Goal: Transaction & Acquisition: Purchase product/service

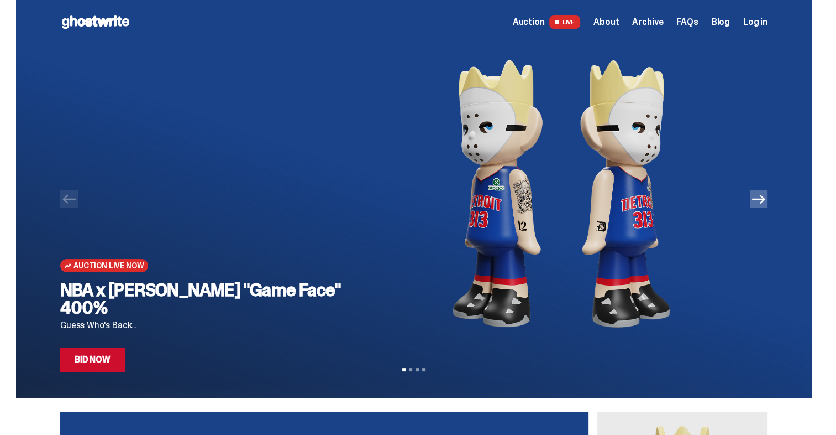
click at [117, 362] on link "Bid Now" at bounding box center [92, 359] width 65 height 24
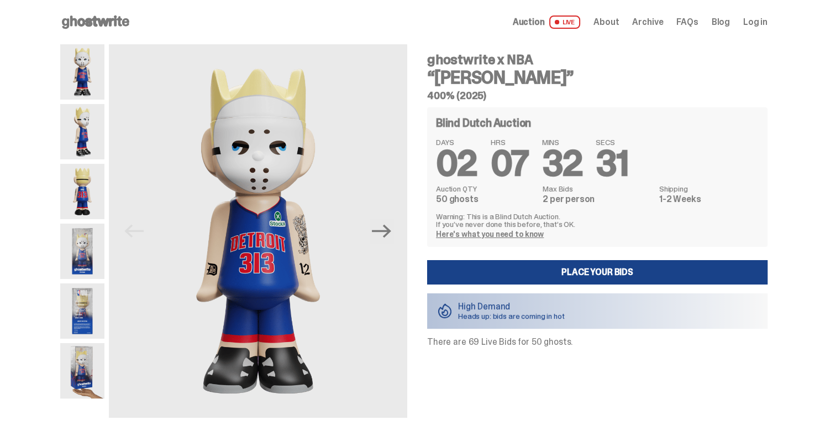
click at [524, 234] on link "Here's what you need to know" at bounding box center [490, 234] width 108 height 10
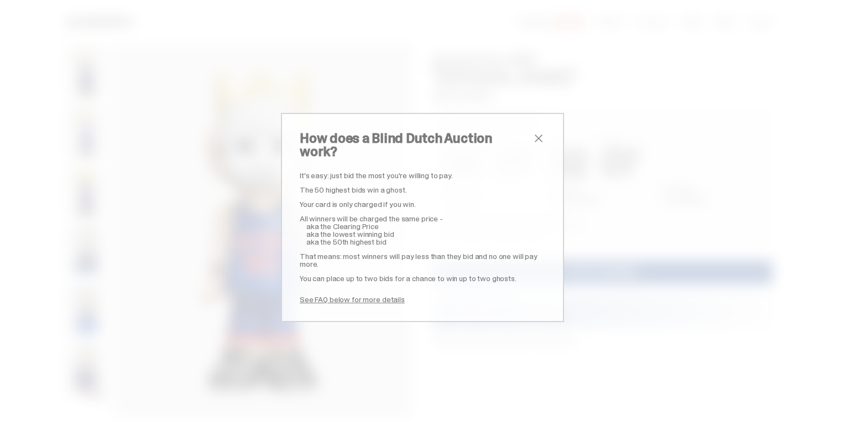
click at [537, 145] on span "close" at bounding box center [538, 138] width 13 height 13
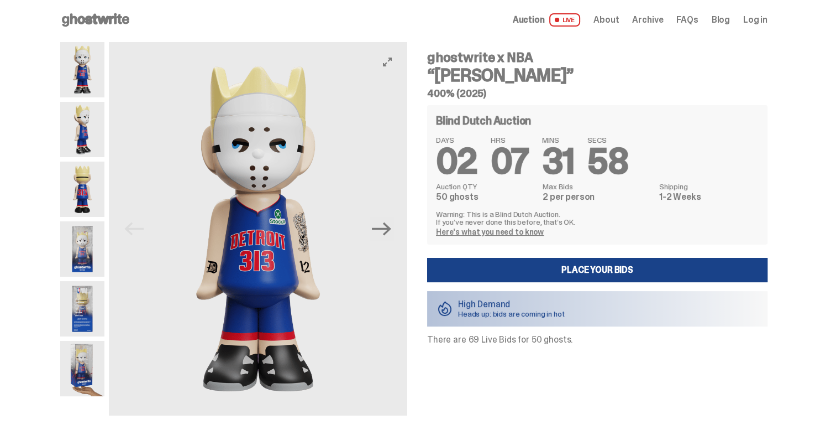
scroll to position [1, 0]
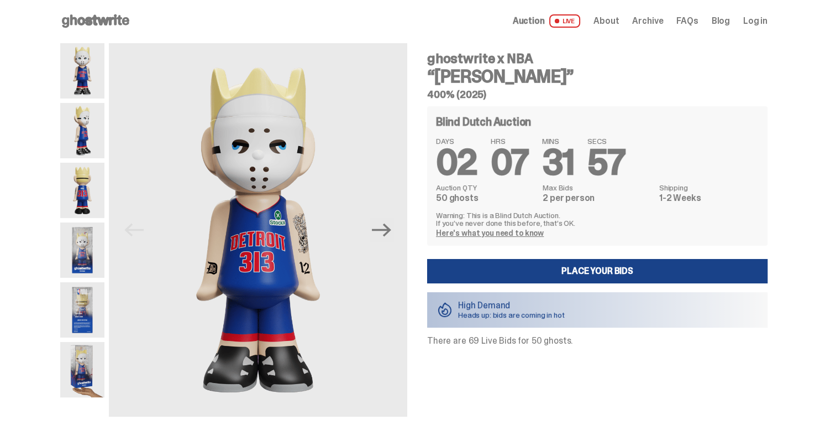
click at [88, 315] on img at bounding box center [82, 309] width 44 height 55
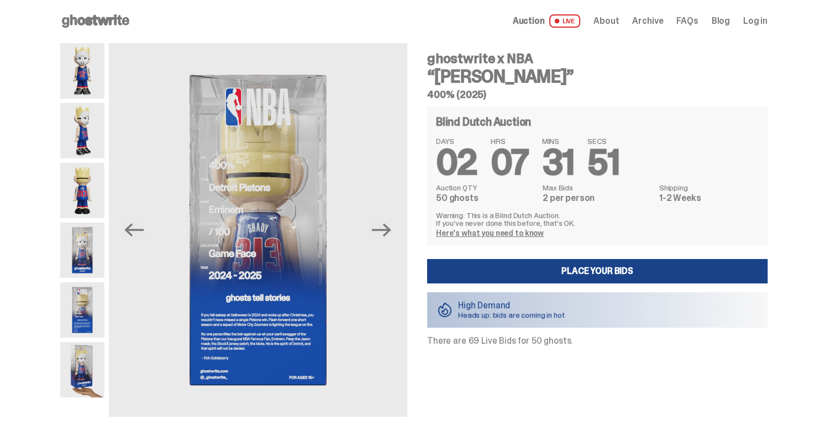
click at [91, 254] on img at bounding box center [82, 249] width 44 height 55
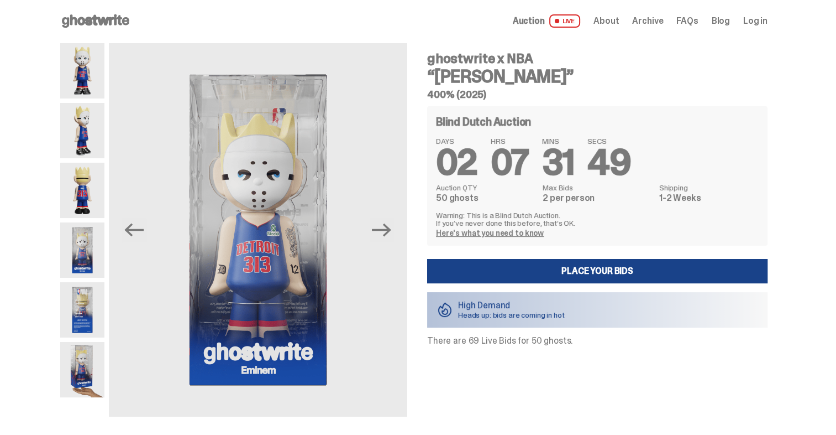
click at [83, 185] on img at bounding box center [82, 190] width 44 height 55
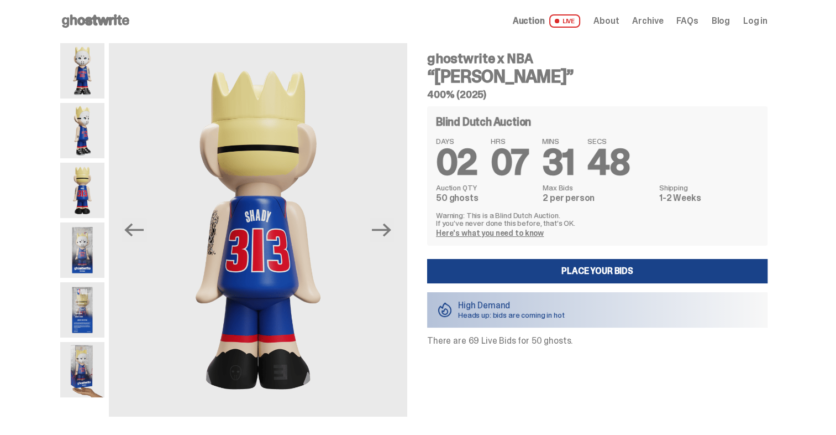
click at [77, 137] on img at bounding box center [82, 130] width 44 height 55
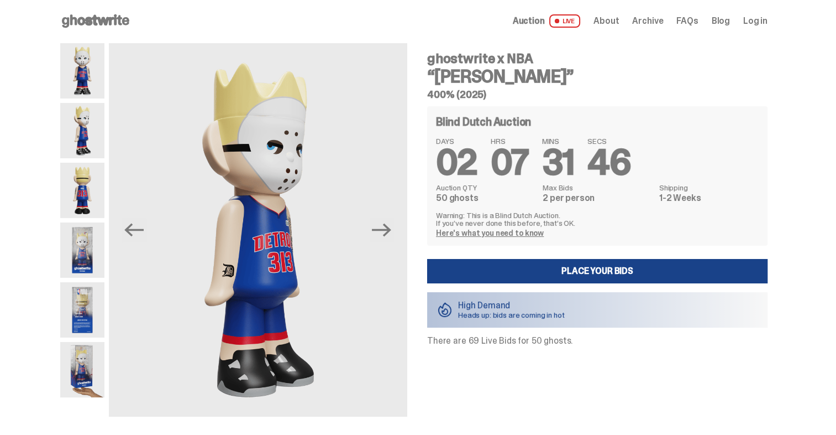
click at [85, 85] on img at bounding box center [82, 70] width 44 height 55
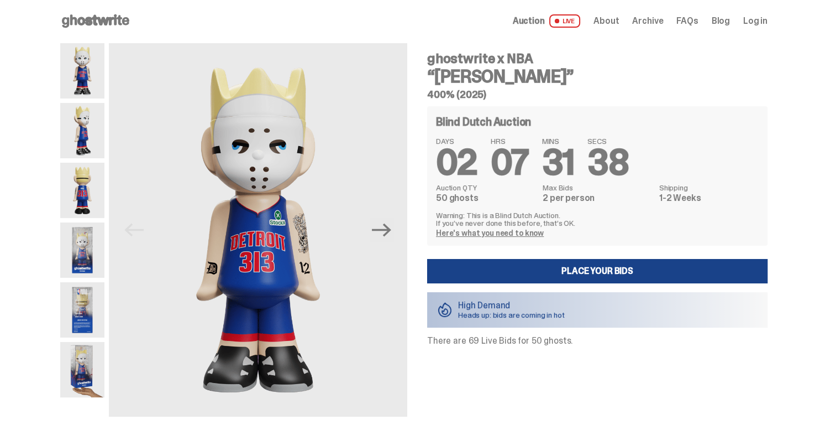
click at [93, 203] on img at bounding box center [82, 190] width 44 height 55
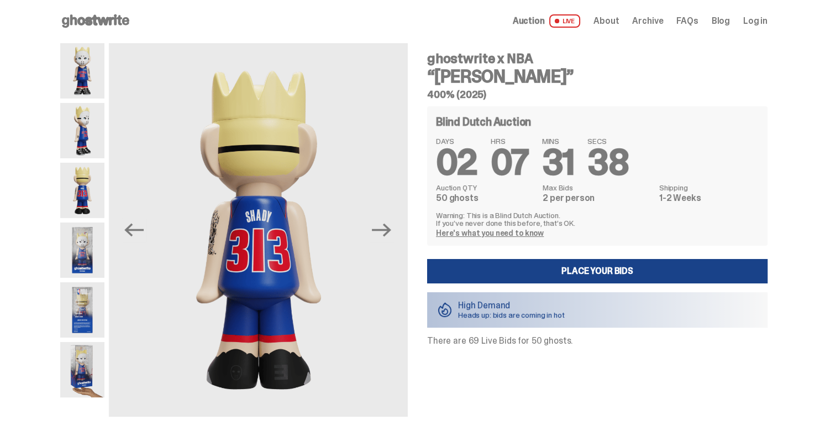
click at [80, 247] on img at bounding box center [82, 249] width 44 height 55
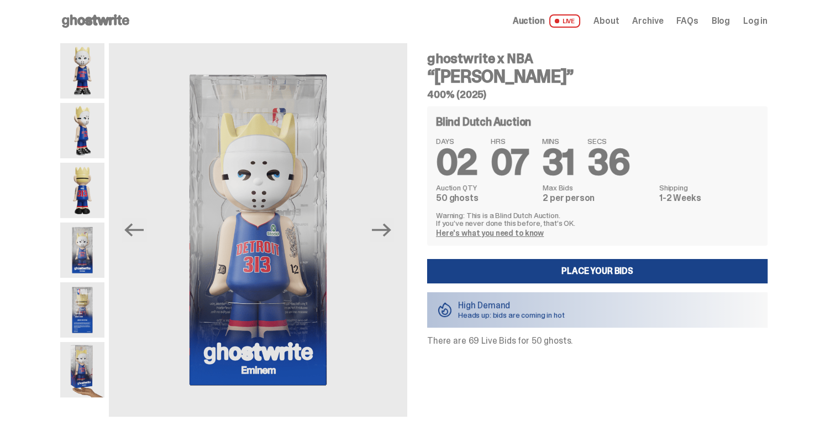
click at [80, 286] on img at bounding box center [82, 309] width 44 height 55
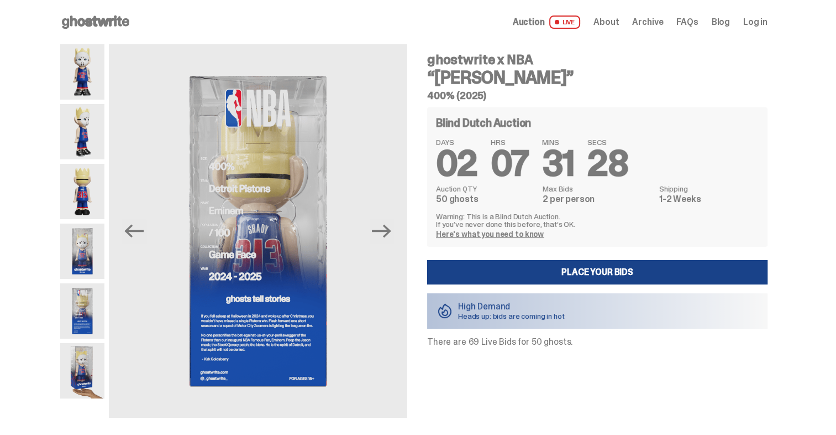
click at [92, 82] on img at bounding box center [82, 71] width 44 height 55
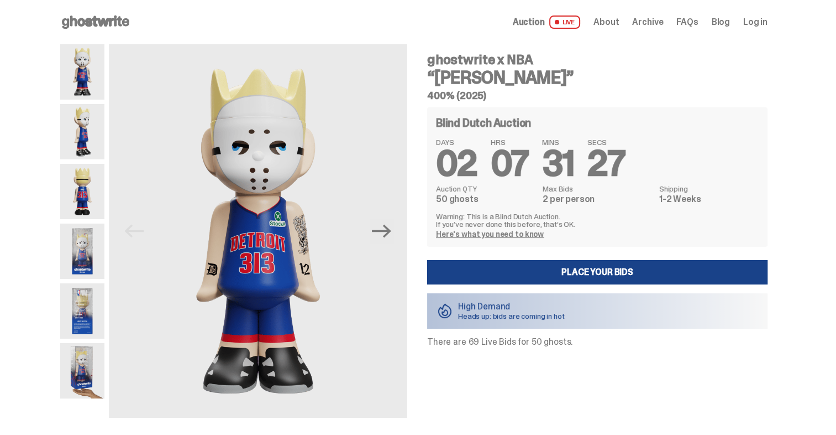
click at [93, 121] on img at bounding box center [82, 131] width 44 height 55
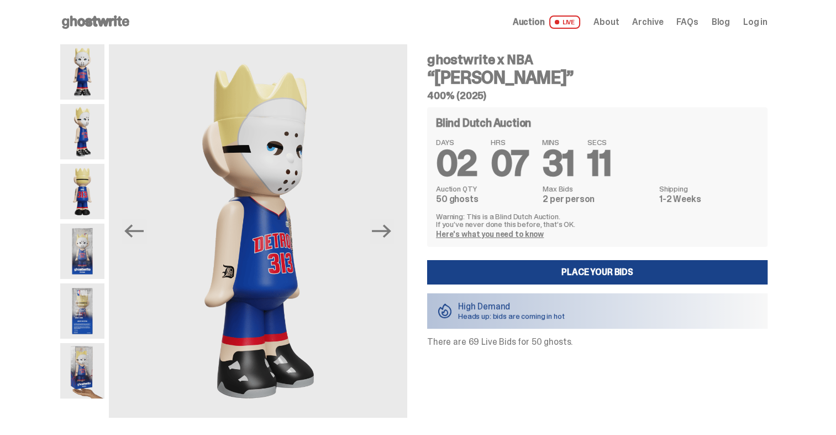
click at [88, 308] on img at bounding box center [82, 310] width 44 height 55
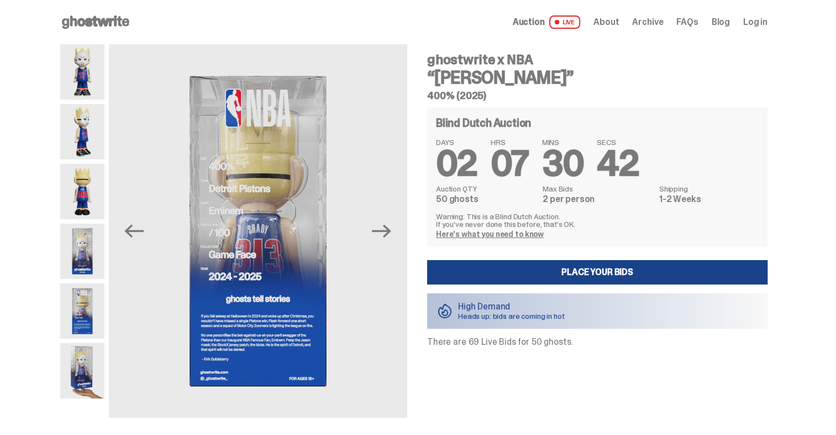
click at [93, 81] on img at bounding box center [82, 71] width 44 height 55
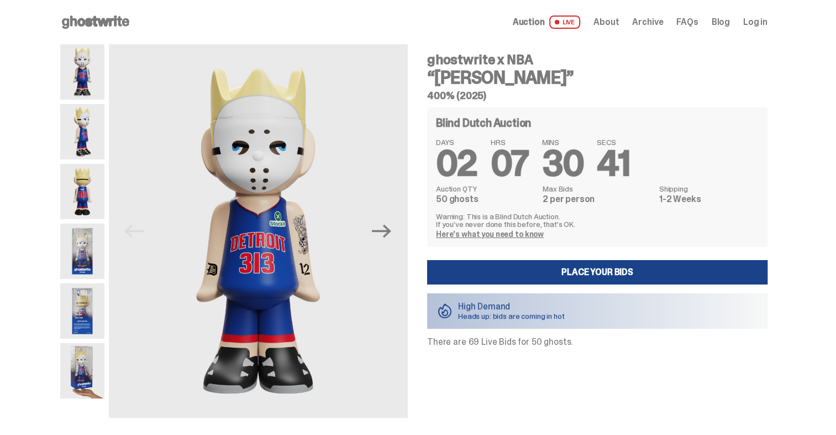
click at [92, 129] on img at bounding box center [82, 131] width 44 height 55
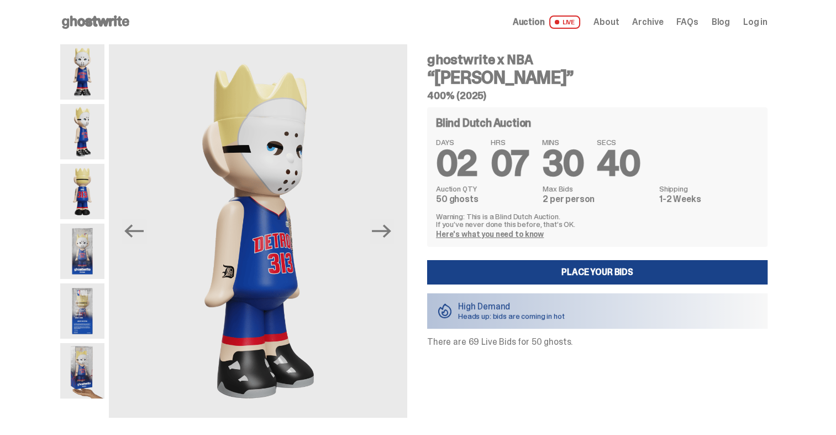
click at [88, 179] on img at bounding box center [82, 191] width 44 height 55
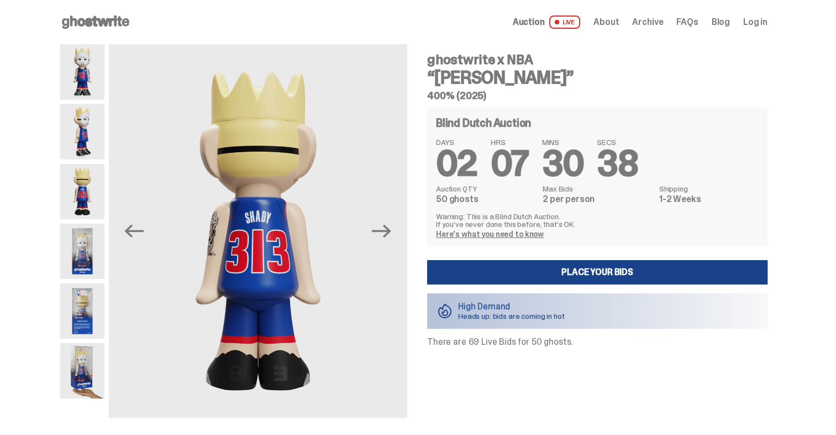
click at [89, 229] on img at bounding box center [82, 250] width 44 height 55
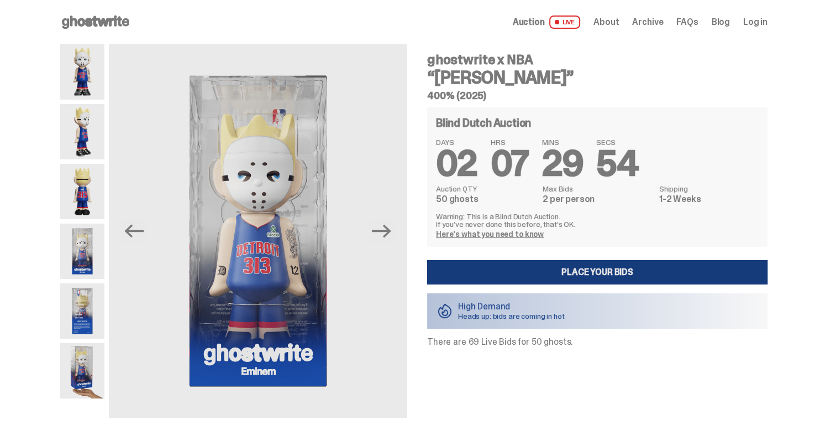
click at [582, 272] on link "Place your Bids" at bounding box center [597, 272] width 341 height 24
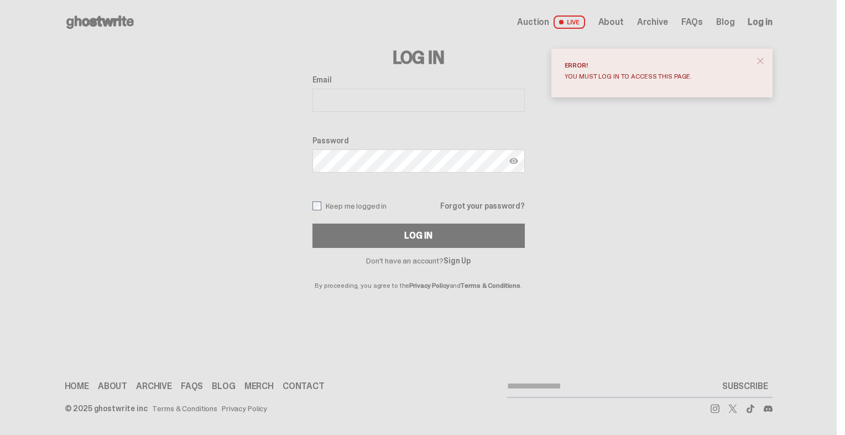
click at [618, 20] on span "About" at bounding box center [610, 22] width 25 height 9
